Goal: Task Accomplishment & Management: Complete application form

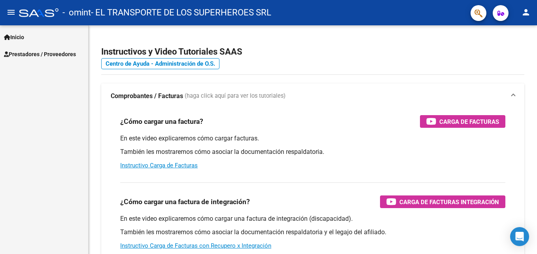
click at [41, 57] on span "Prestadores / Proveedores" at bounding box center [40, 54] width 72 height 9
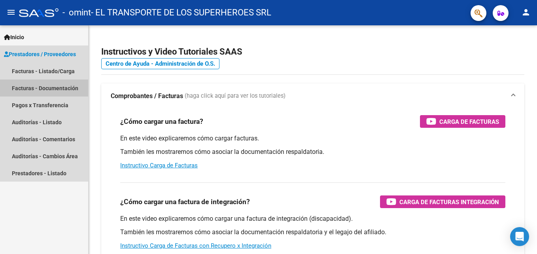
click at [35, 89] on link "Facturas - Documentación" at bounding box center [44, 87] width 88 height 17
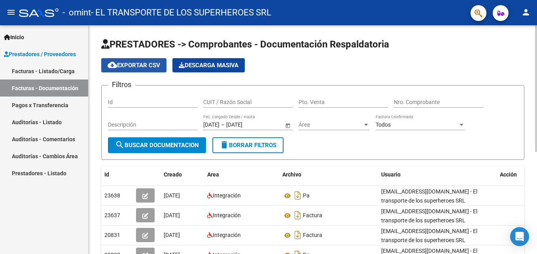
click at [132, 64] on span "cloud_download Exportar CSV" at bounding box center [134, 65] width 53 height 7
click at [271, 45] on span "PRESTADORES -> Comprobantes - Documentación Respaldatoria" at bounding box center [245, 44] width 288 height 11
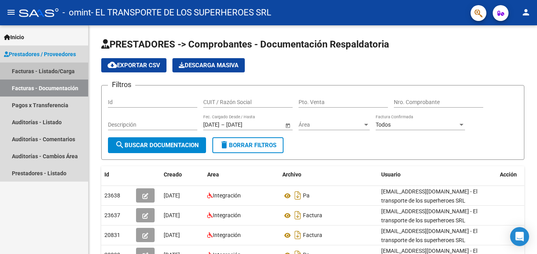
click at [47, 72] on link "Facturas - Listado/Carga" at bounding box center [44, 70] width 88 height 17
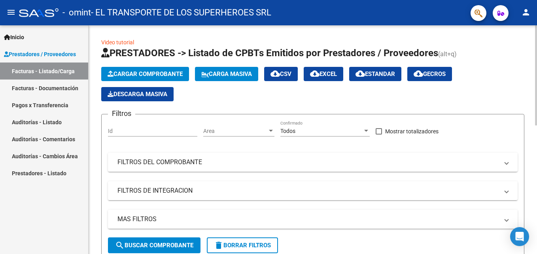
click at [136, 71] on span "Cargar Comprobante" at bounding box center [145, 73] width 75 height 7
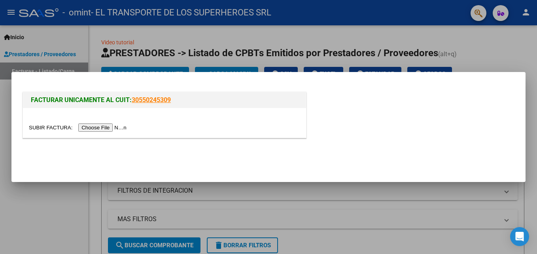
click at [98, 129] on input "file" at bounding box center [79, 127] width 100 height 8
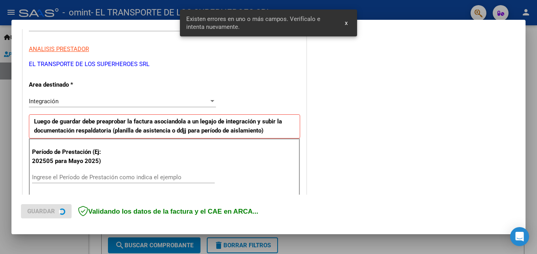
scroll to position [178, 0]
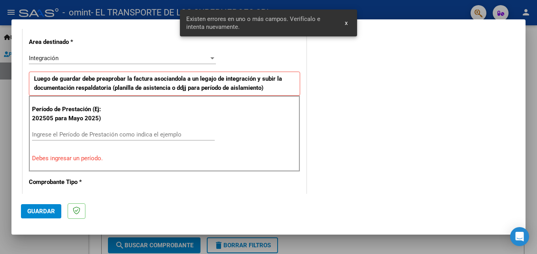
click at [54, 135] on input "Ingrese el Período de Prestación como indica el ejemplo" at bounding box center [123, 134] width 183 height 7
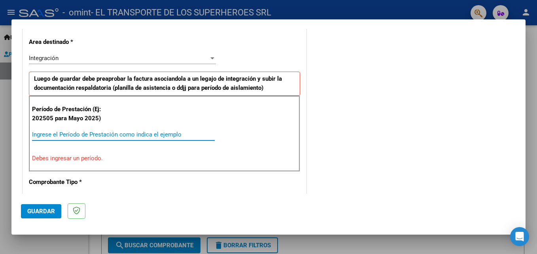
click at [54, 135] on input "Ingrese el Período de Prestación como indica el ejemplo" at bounding box center [123, 134] width 183 height 7
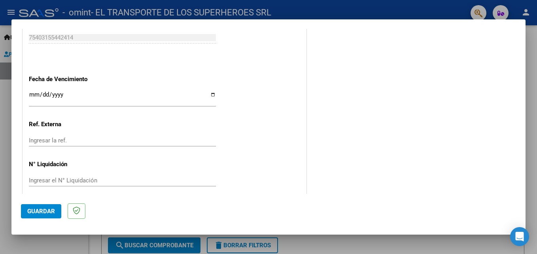
scroll to position [531, 0]
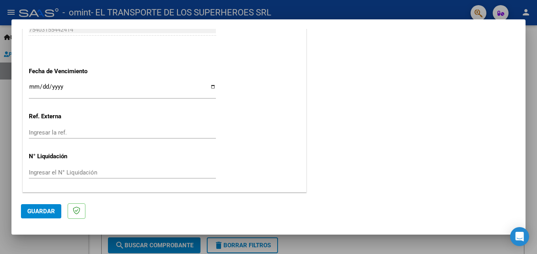
type input "202509"
click at [40, 216] on button "Guardar" at bounding box center [41, 211] width 40 height 14
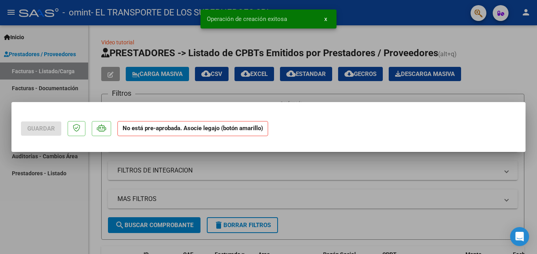
scroll to position [0, 0]
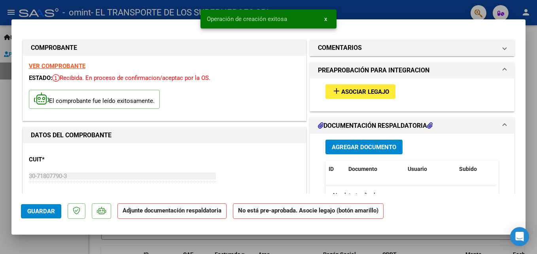
click at [344, 93] on span "Asociar Legajo" at bounding box center [365, 91] width 48 height 7
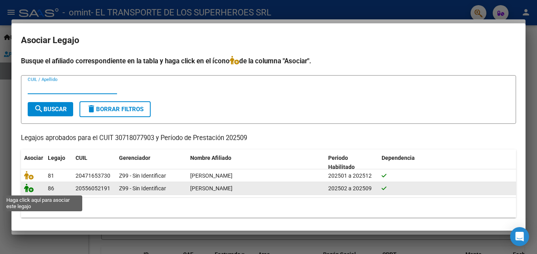
click at [30, 191] on icon at bounding box center [28, 187] width 9 height 9
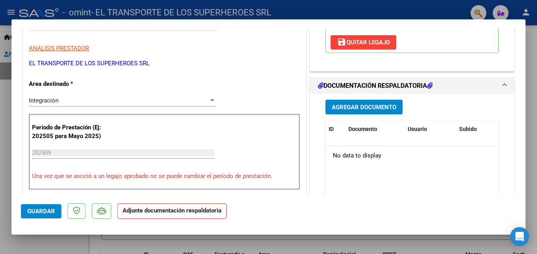
scroll to position [152, 0]
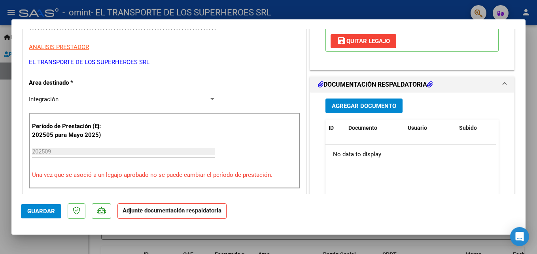
click at [355, 104] on span "Agregar Documento" at bounding box center [364, 105] width 64 height 7
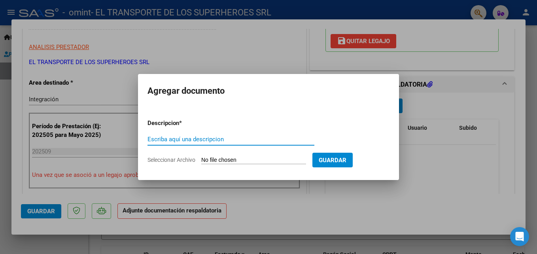
click at [179, 136] on input "Escriba aquí una descripcion" at bounding box center [230, 139] width 167 height 7
type input "factura"
click at [244, 159] on input "Seleccionar Archivo" at bounding box center [253, 161] width 105 height 8
type input "C:\fakepath\Factura de Venta N° A-00123-00000442.pdf"
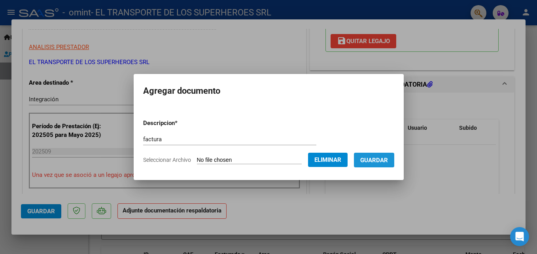
click at [368, 159] on span "Guardar" at bounding box center [374, 160] width 28 height 7
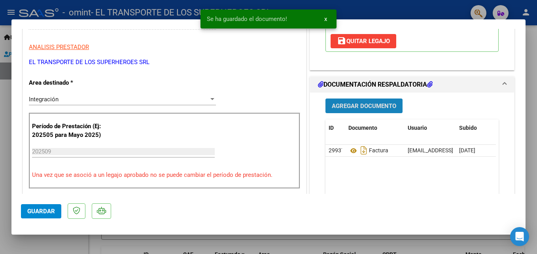
click at [348, 103] on span "Agregar Documento" at bounding box center [364, 105] width 64 height 7
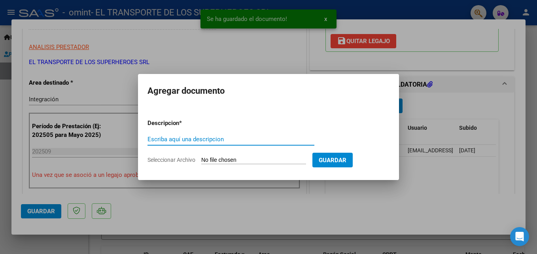
click at [172, 137] on input "Escriba aquí una descripcion" at bounding box center [230, 139] width 167 height 7
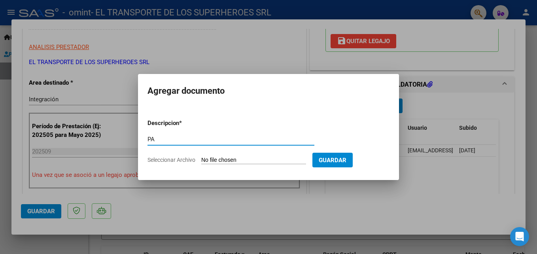
type input "PA"
click at [244, 154] on form "Descripcion * PA Escriba aquí una descripcion Seleccionar Archivo Guardar" at bounding box center [268, 142] width 242 height 58
click at [242, 159] on input "Seleccionar Archivo" at bounding box center [253, 161] width 105 height 8
type input "C:\fakepath\OSALARA [PERSON_NAME] 2025 09 (2).pdf"
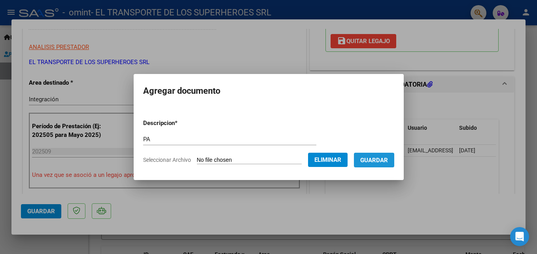
click at [369, 164] on button "Guardar" at bounding box center [374, 160] width 40 height 15
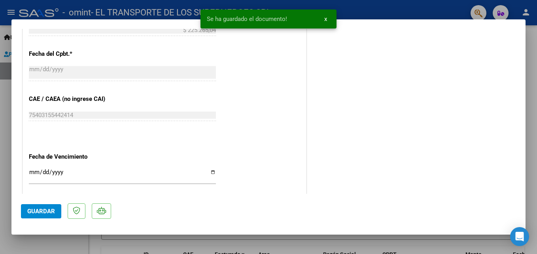
scroll to position [458, 0]
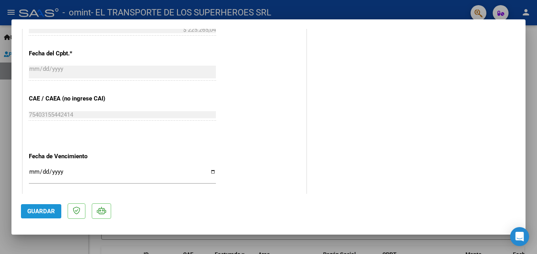
click at [30, 207] on button "Guardar" at bounding box center [41, 211] width 40 height 14
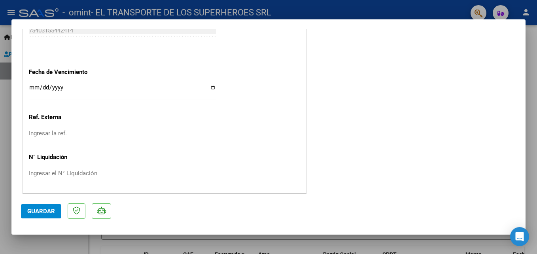
scroll to position [543, 0]
click at [41, 211] on span "Guardar" at bounding box center [41, 211] width 28 height 7
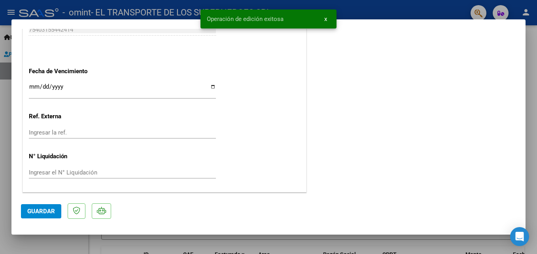
click at [367, 14] on div at bounding box center [268, 127] width 537 height 254
type input "$ 0,00"
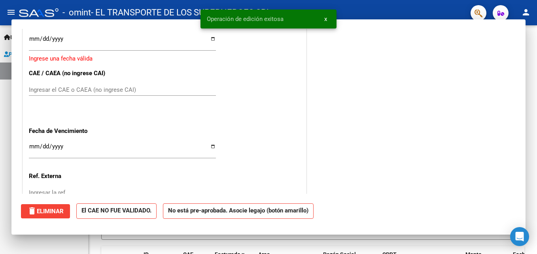
scroll to position [603, 0]
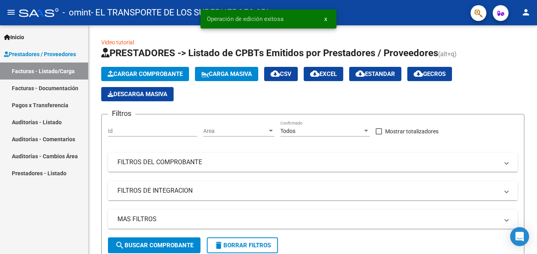
click at [325, 21] on span "x" at bounding box center [325, 18] width 3 height 7
